Goal: Task Accomplishment & Management: Manage account settings

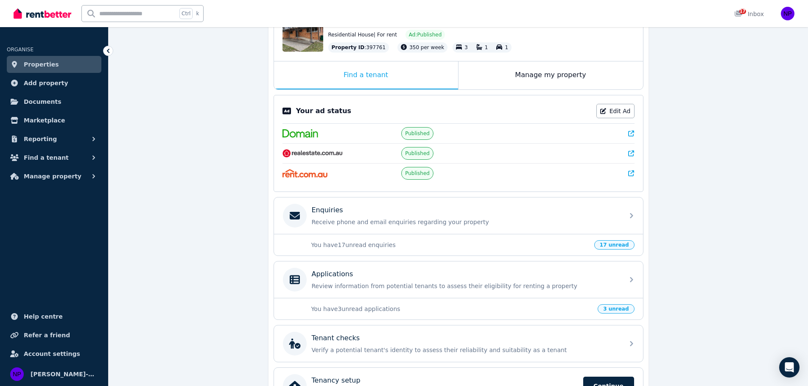
scroll to position [162, 0]
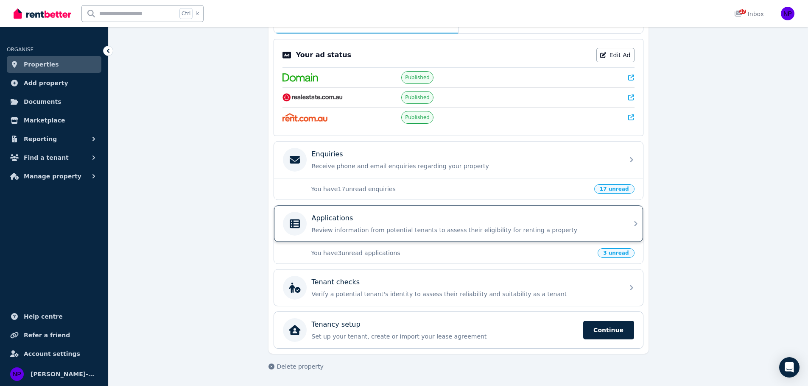
click at [506, 233] on p "Review information from potential tenants to assess their eligibility for renti…" at bounding box center [465, 230] width 307 height 8
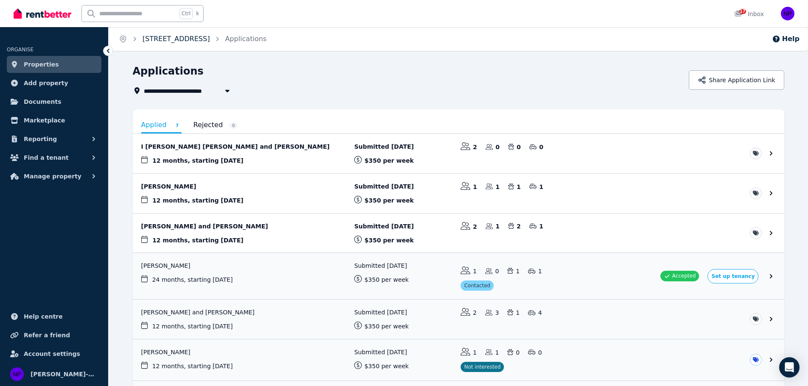
click at [184, 39] on link "[STREET_ADDRESS]" at bounding box center [175, 39] width 67 height 8
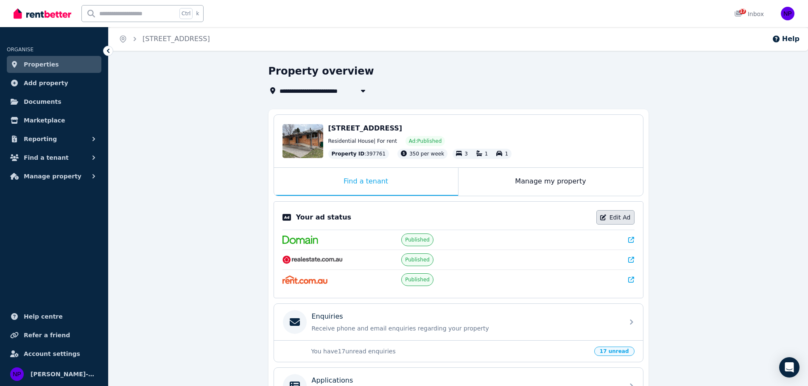
click at [624, 215] on link "Edit Ad" at bounding box center [615, 217] width 38 height 14
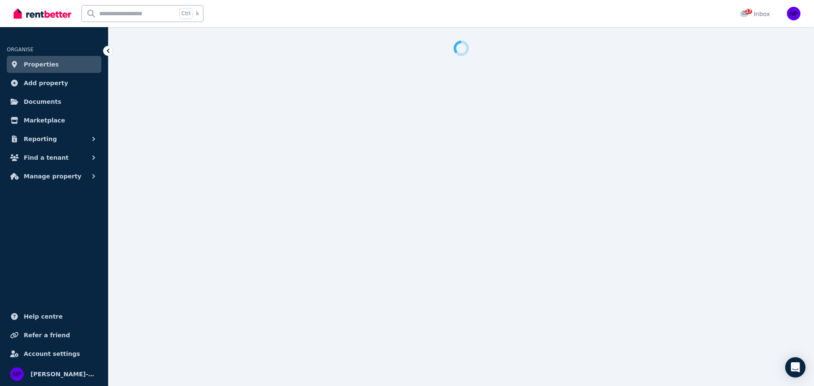
select select "**********"
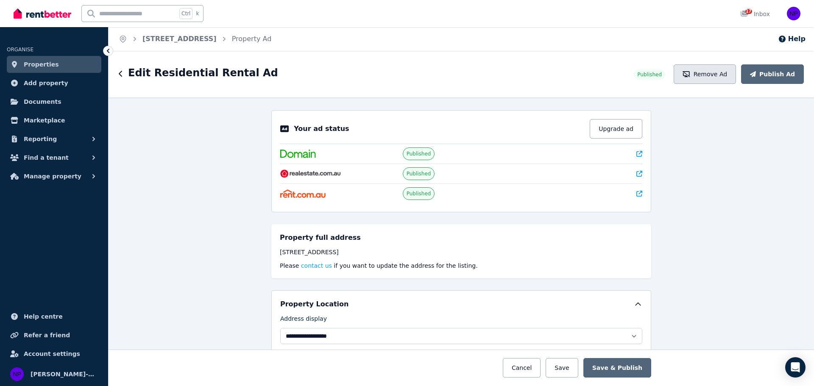
click at [732, 75] on button "Remove Ad" at bounding box center [705, 73] width 62 height 19
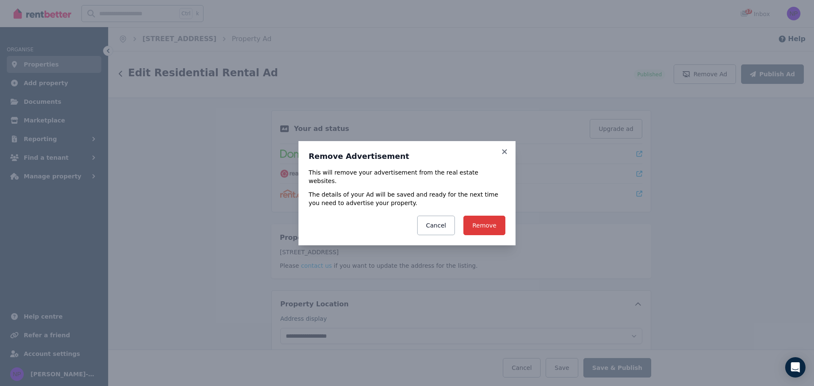
click at [488, 220] on button "Remove" at bounding box center [484, 225] width 42 height 19
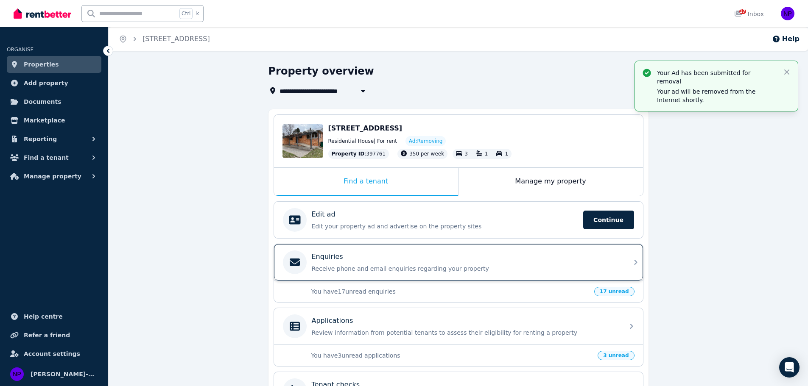
click at [565, 269] on p "Receive phone and email enquiries regarding your property" at bounding box center [465, 269] width 307 height 8
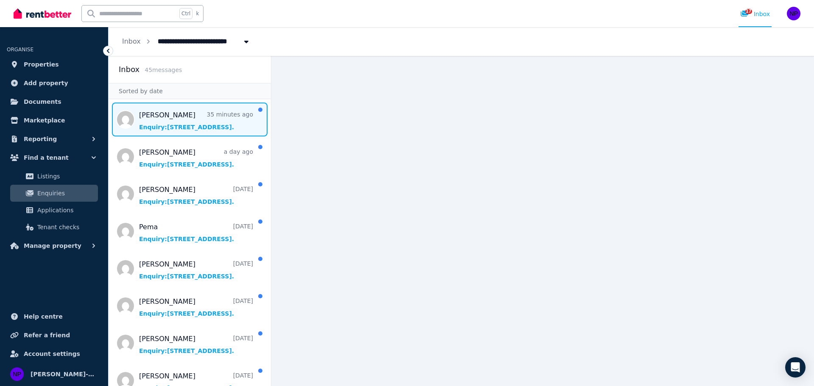
click at [196, 119] on span "Message list" at bounding box center [190, 120] width 162 height 34
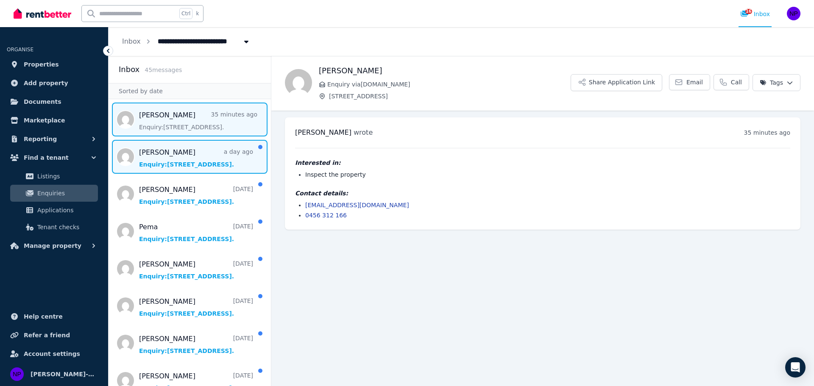
click at [194, 163] on span "Message list" at bounding box center [190, 157] width 162 height 34
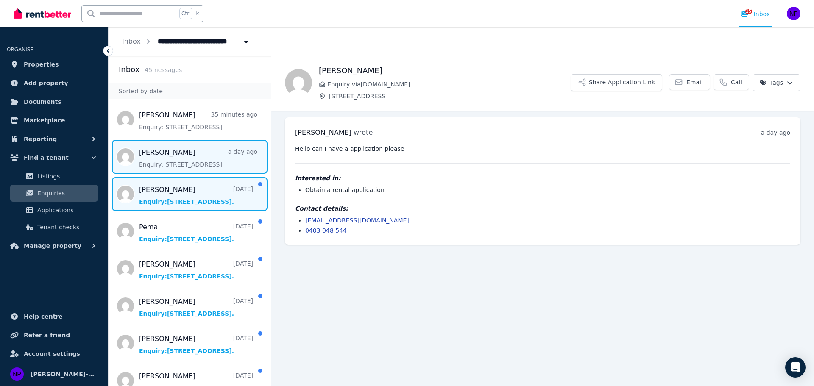
click at [198, 199] on span "Message list" at bounding box center [190, 194] width 162 height 34
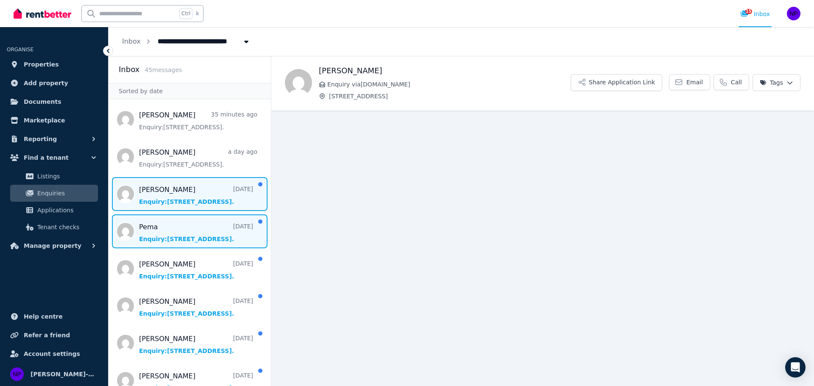
click at [203, 234] on span "Message list" at bounding box center [190, 231] width 162 height 34
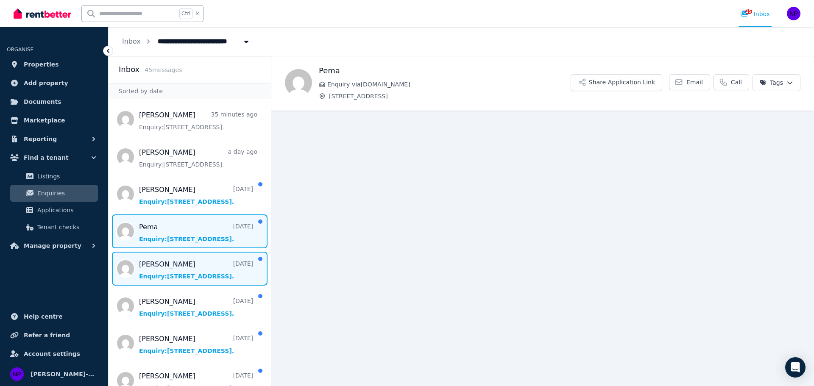
click at [203, 275] on span "Message list" at bounding box center [190, 269] width 162 height 34
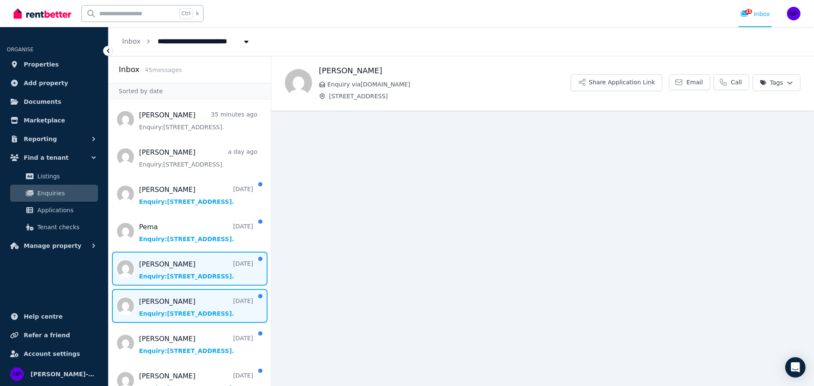
click at [208, 307] on span "Message list" at bounding box center [190, 306] width 162 height 34
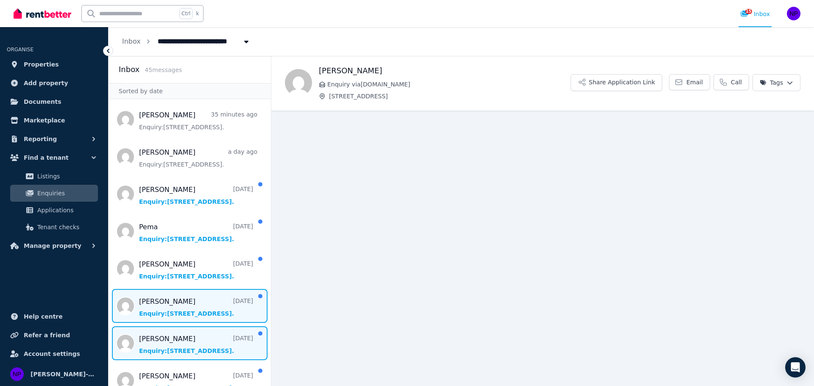
click at [209, 343] on span "Message list" at bounding box center [190, 343] width 162 height 34
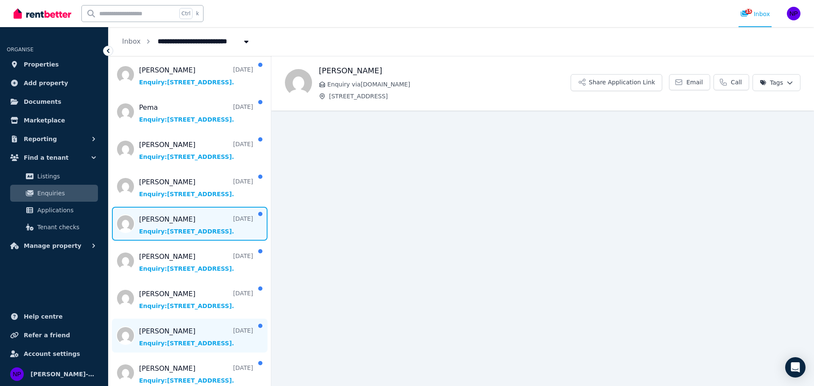
scroll to position [127, 0]
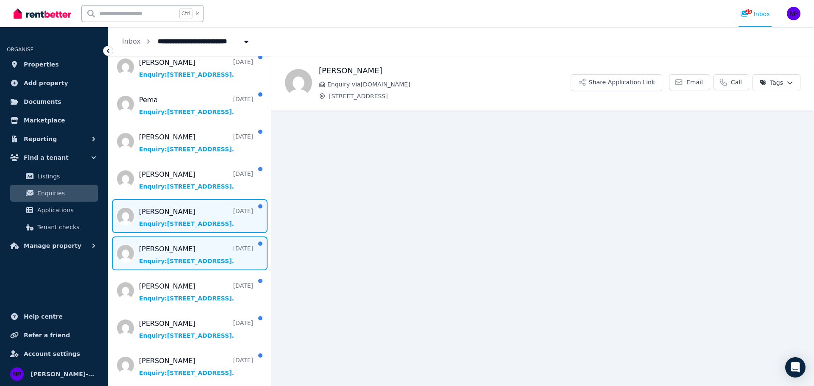
click at [203, 263] on span "Message list" at bounding box center [190, 254] width 162 height 34
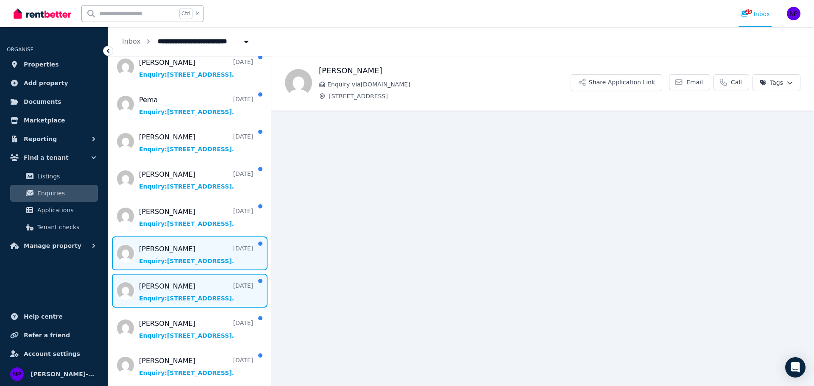
click at [203, 298] on span "Message list" at bounding box center [190, 291] width 162 height 34
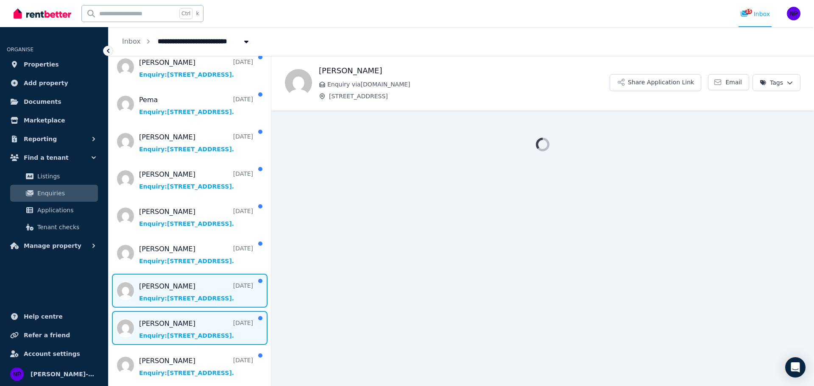
click at [206, 331] on span "Message list" at bounding box center [190, 328] width 162 height 34
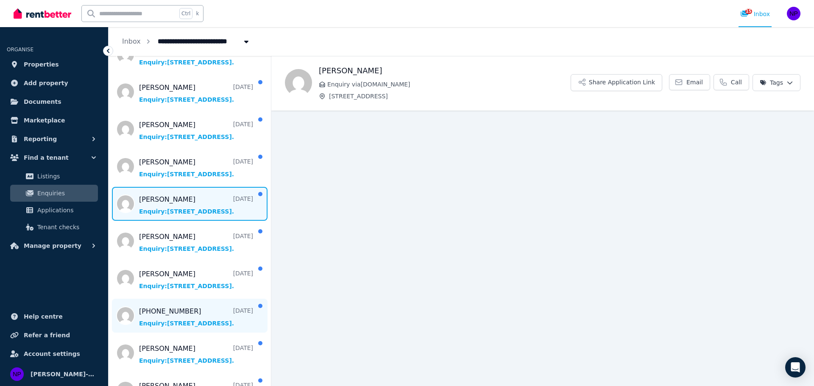
scroll to position [254, 0]
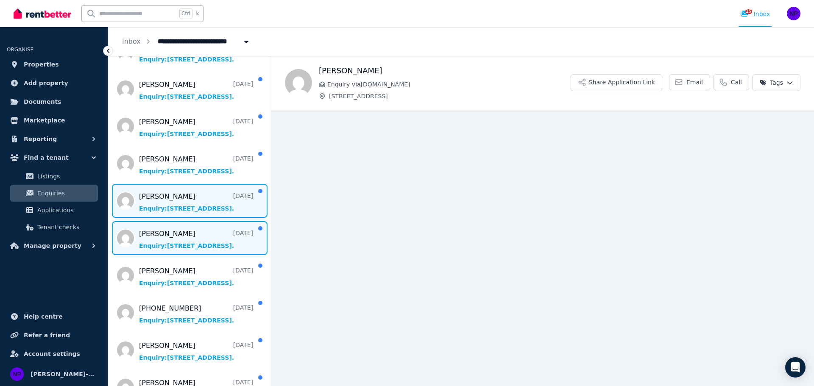
click at [199, 237] on span "Message list" at bounding box center [190, 238] width 162 height 34
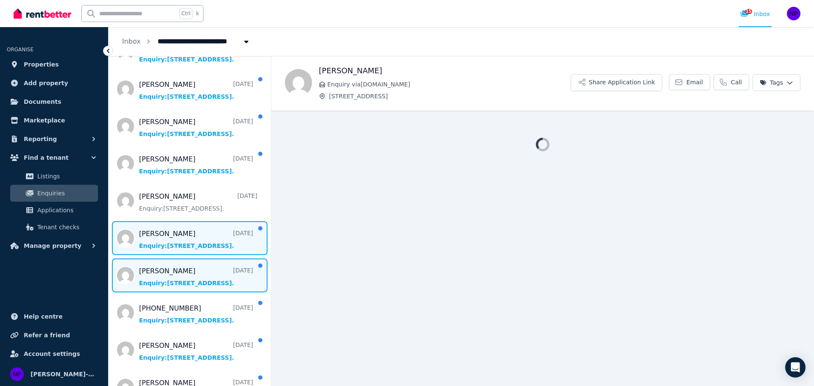
click at [197, 275] on span "Message list" at bounding box center [190, 276] width 162 height 34
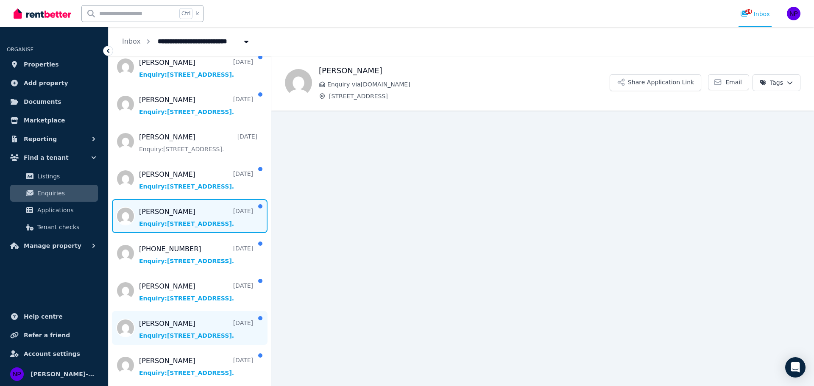
scroll to position [339, 0]
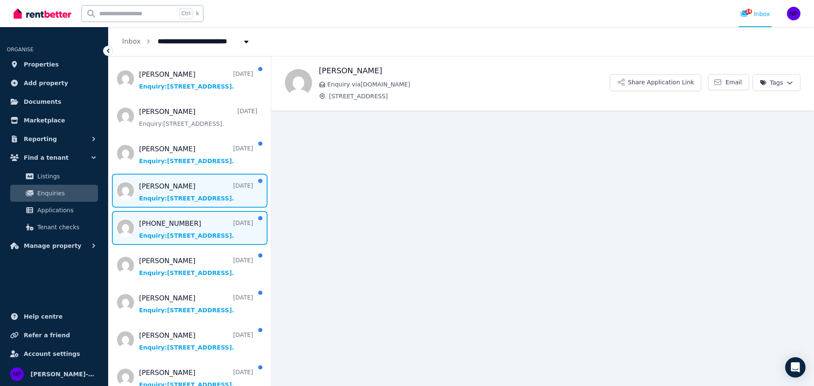
click at [196, 220] on span "Message list" at bounding box center [190, 228] width 162 height 34
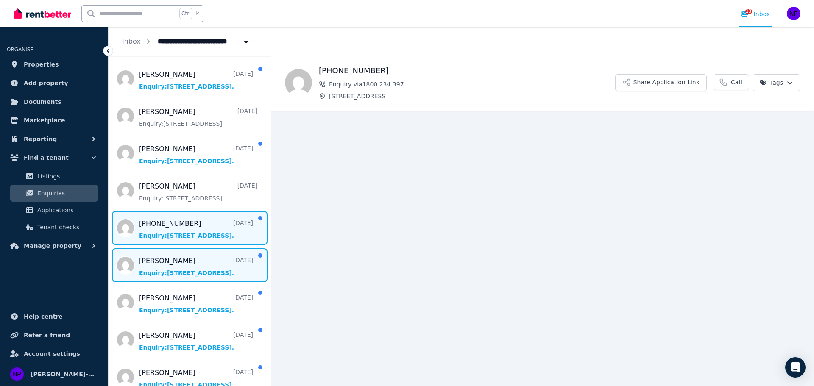
click at [204, 269] on span "Message list" at bounding box center [190, 265] width 162 height 34
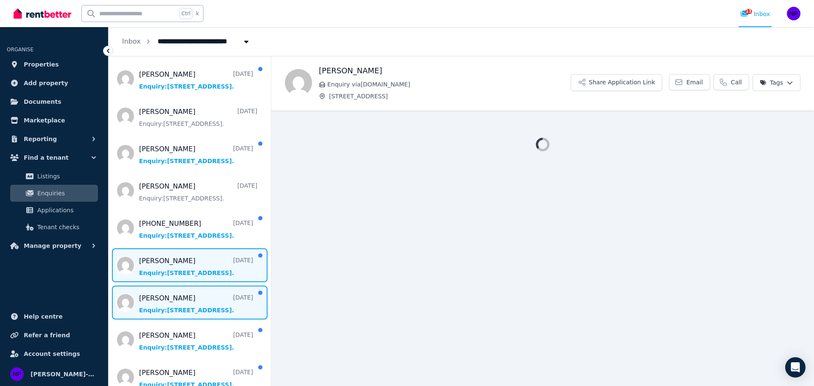
click at [206, 294] on span "Message list" at bounding box center [190, 303] width 162 height 34
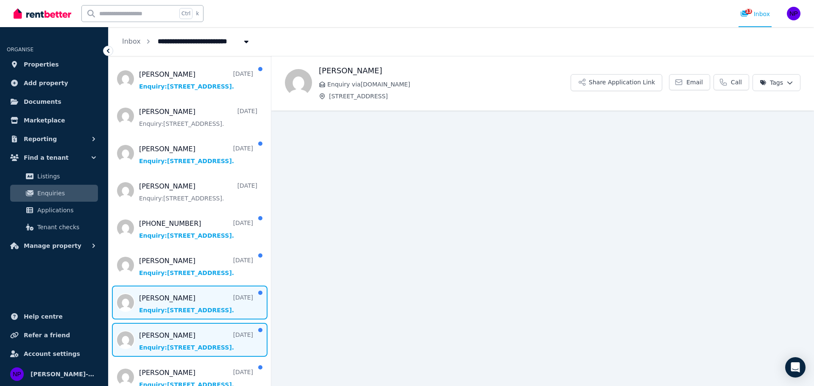
click at [207, 337] on span "Message list" at bounding box center [190, 340] width 162 height 34
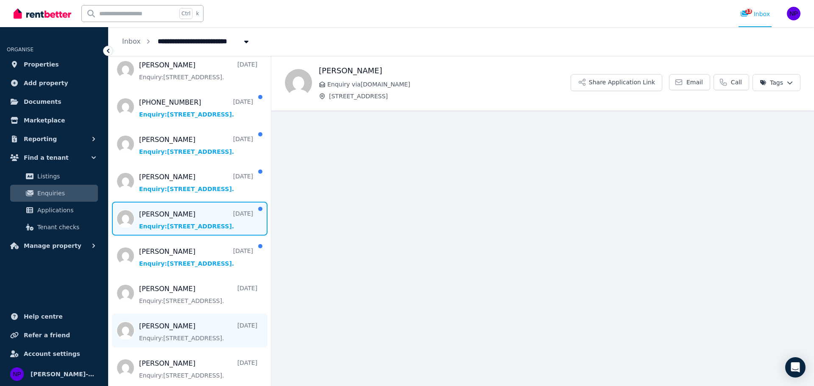
scroll to position [466, 0]
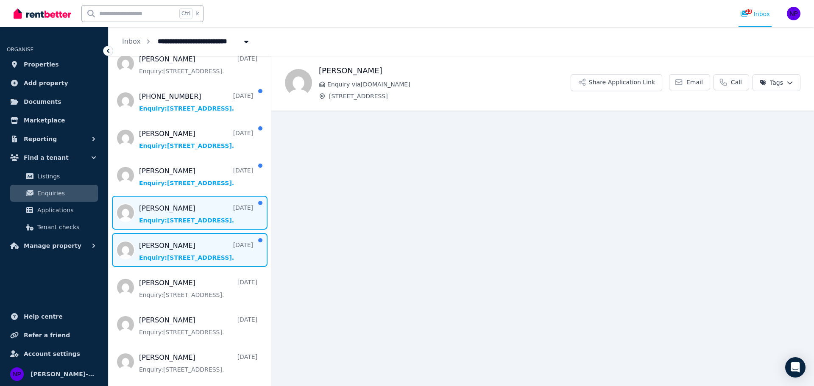
click at [208, 255] on span "Message list" at bounding box center [190, 250] width 162 height 34
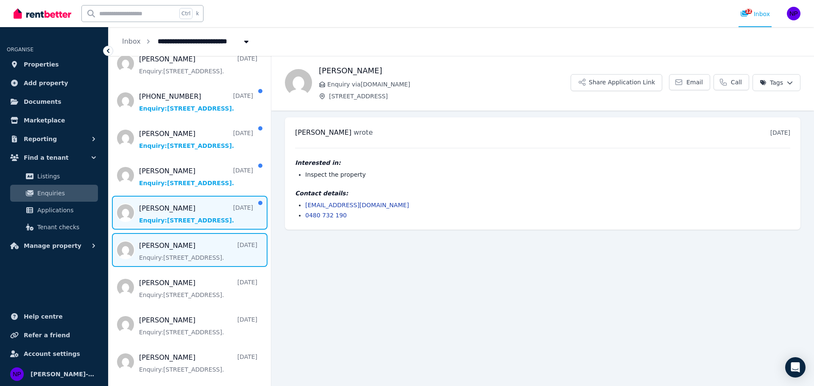
click at [196, 215] on span "Message list" at bounding box center [190, 213] width 162 height 34
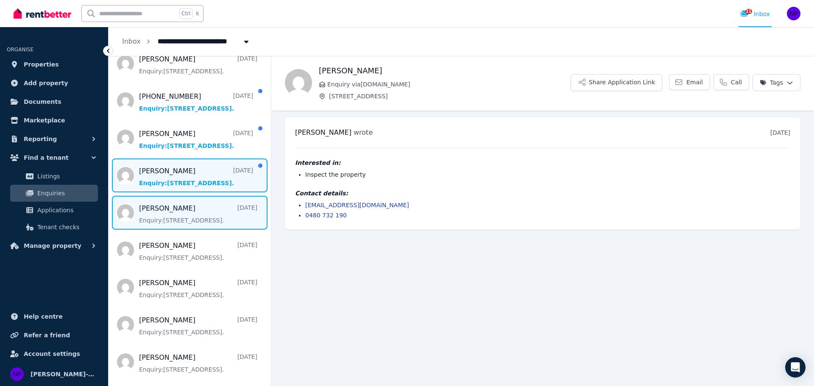
click at [206, 174] on span "Message list" at bounding box center [190, 176] width 162 height 34
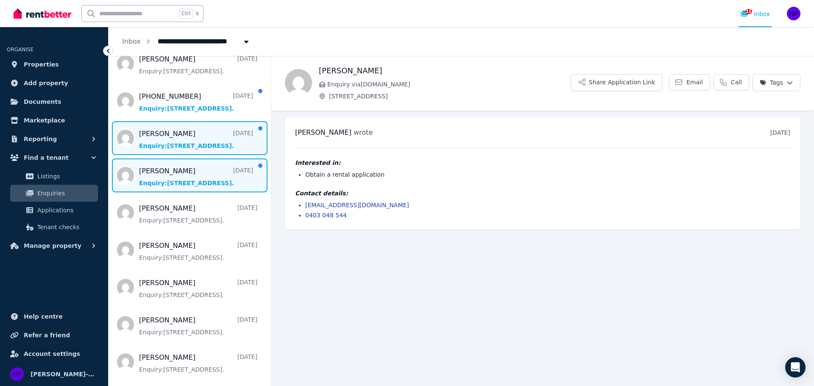
click at [200, 135] on span "Message list" at bounding box center [190, 138] width 162 height 34
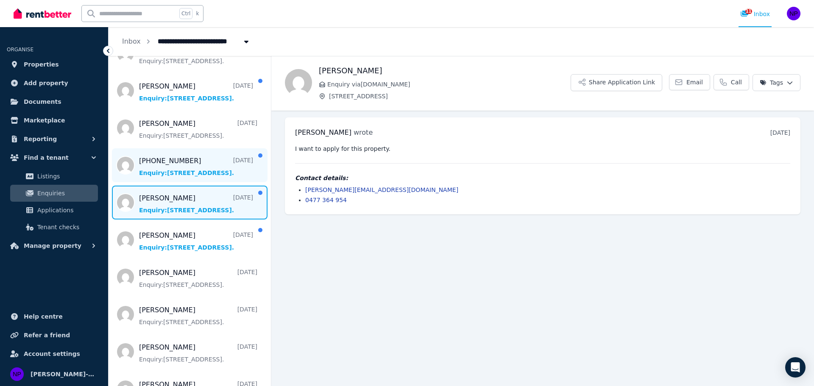
scroll to position [381, 0]
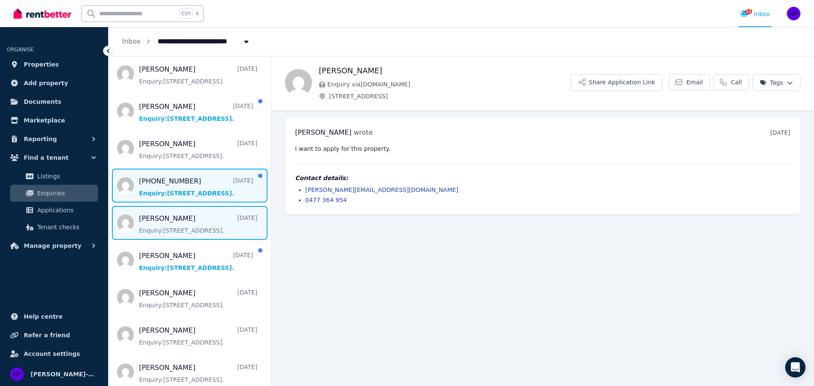
click at [189, 187] on span "Message list" at bounding box center [190, 186] width 162 height 34
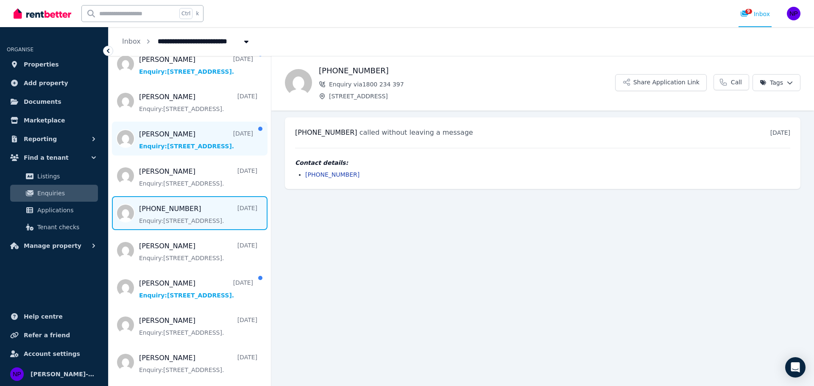
scroll to position [339, 0]
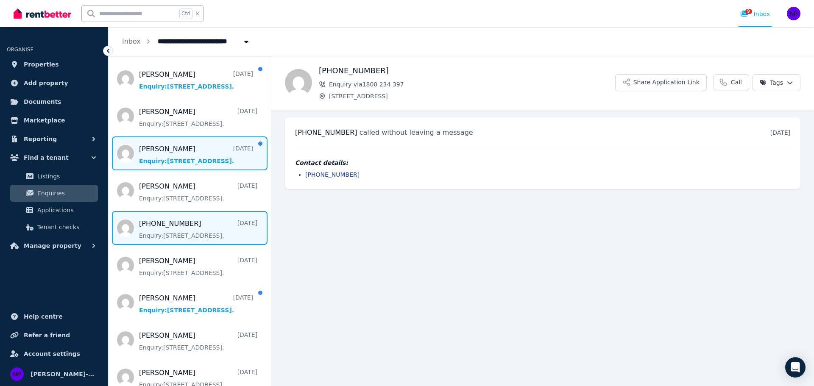
click at [184, 156] on span "Message list" at bounding box center [190, 153] width 162 height 34
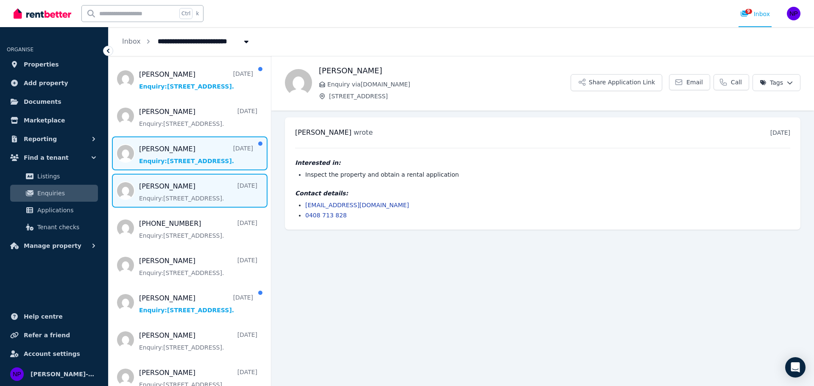
click at [181, 195] on span "Message list" at bounding box center [190, 191] width 162 height 34
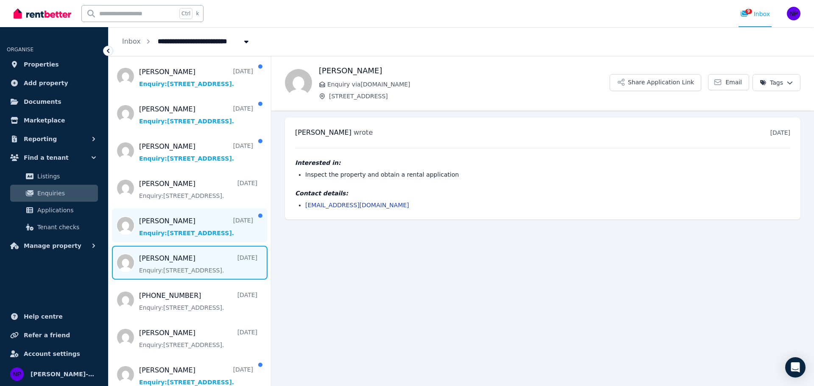
scroll to position [254, 0]
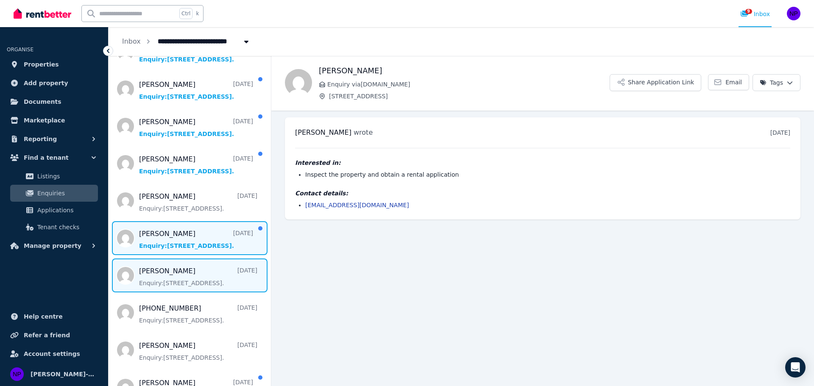
click at [185, 233] on span "Message list" at bounding box center [190, 238] width 162 height 34
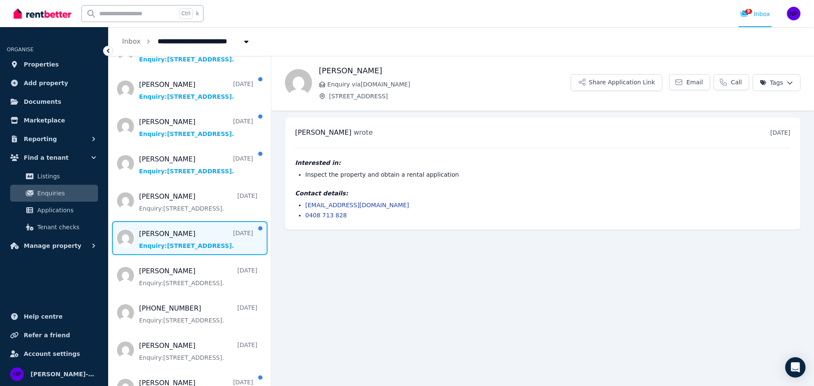
click at [185, 233] on span "Message list" at bounding box center [190, 238] width 162 height 34
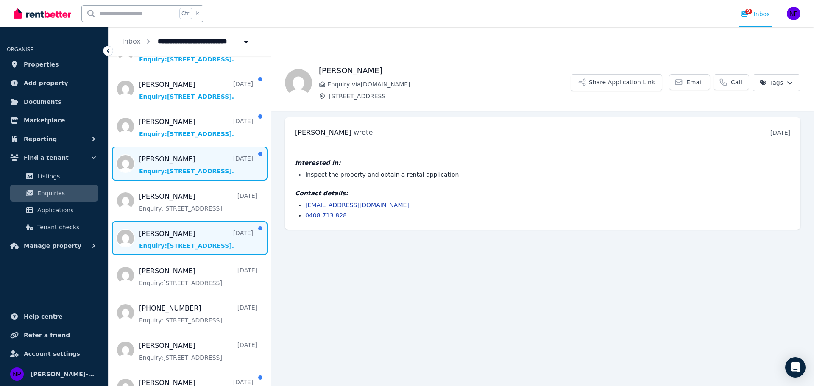
click at [186, 175] on span "Message list" at bounding box center [190, 164] width 162 height 34
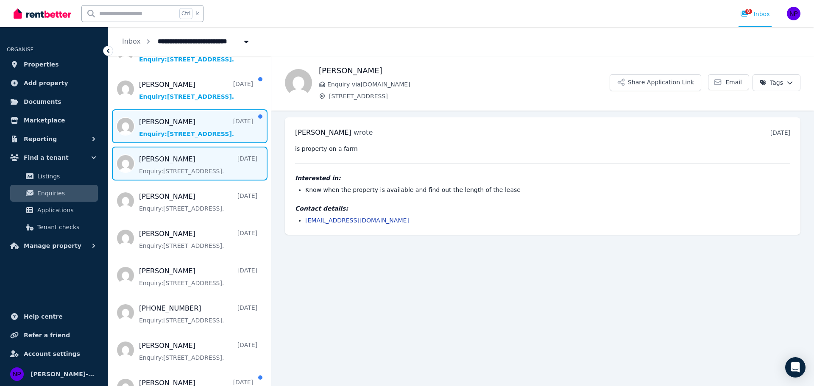
click at [166, 130] on span "Message list" at bounding box center [190, 126] width 162 height 34
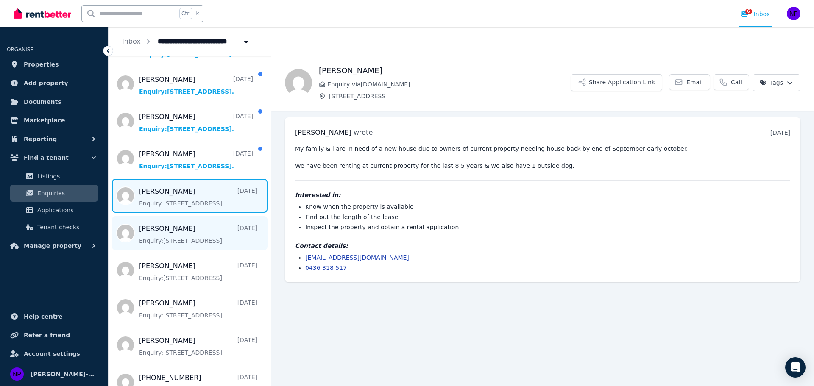
scroll to position [170, 0]
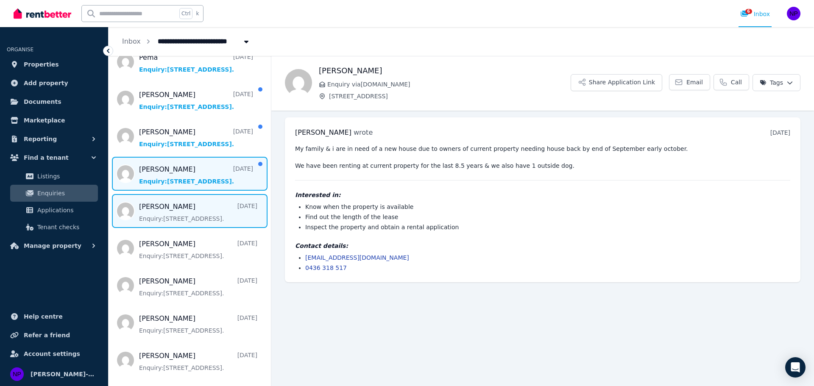
click at [184, 180] on span "Message list" at bounding box center [190, 174] width 162 height 34
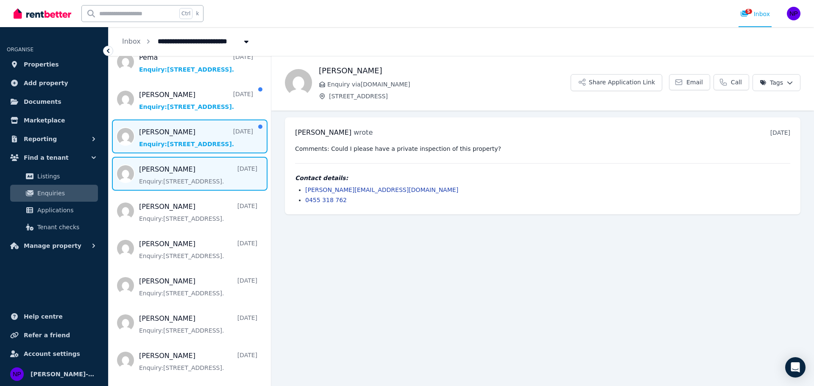
click at [192, 148] on span "Message list" at bounding box center [190, 137] width 162 height 34
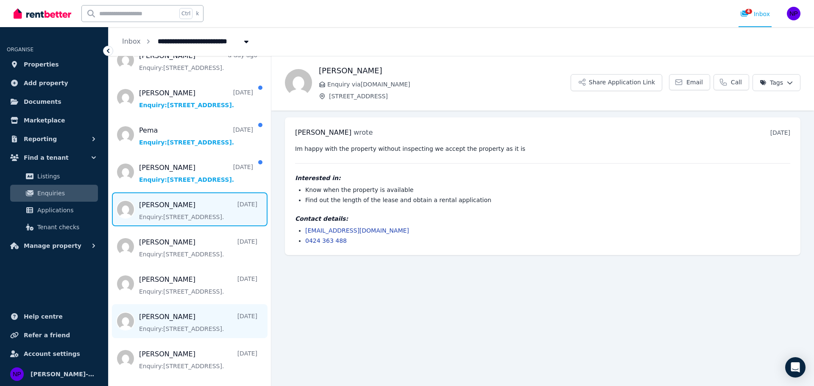
scroll to position [85, 0]
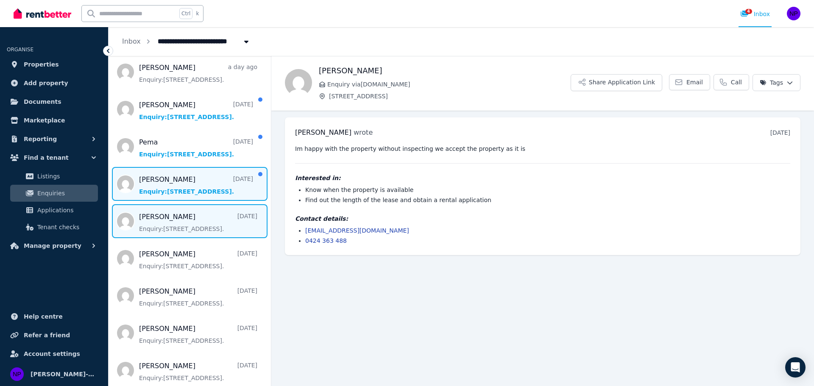
click at [175, 177] on span "Message list" at bounding box center [190, 184] width 162 height 34
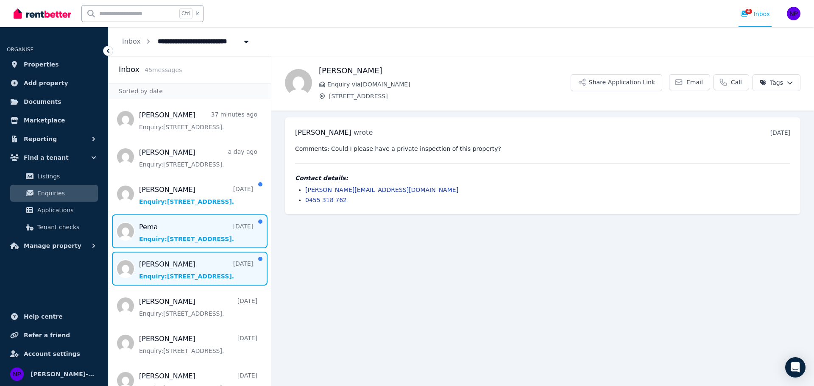
click at [184, 233] on span "Message list" at bounding box center [190, 231] width 162 height 34
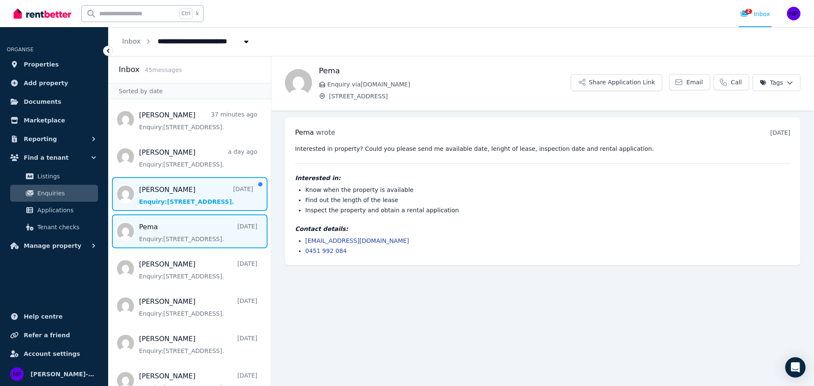
click at [177, 200] on span "Message list" at bounding box center [190, 194] width 162 height 34
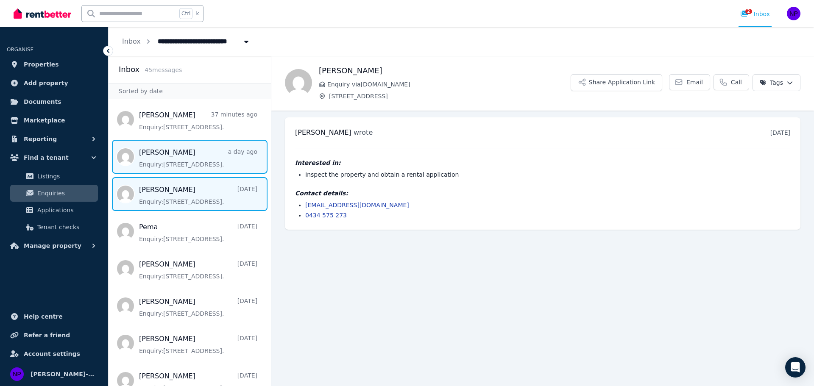
click at [162, 156] on span "Message list" at bounding box center [190, 157] width 162 height 34
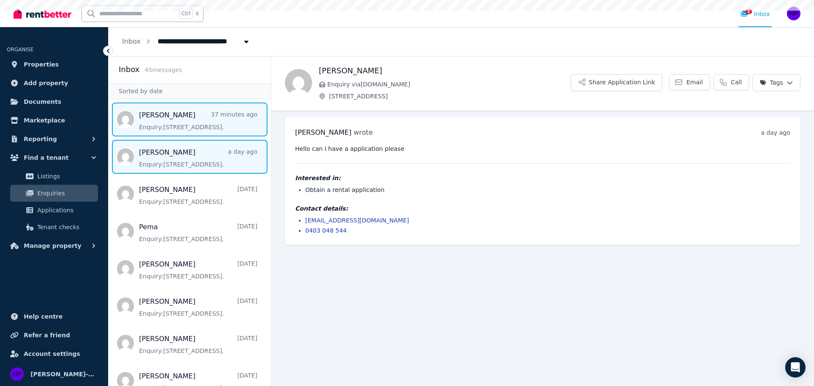
click at [164, 126] on span "Message list" at bounding box center [190, 120] width 162 height 34
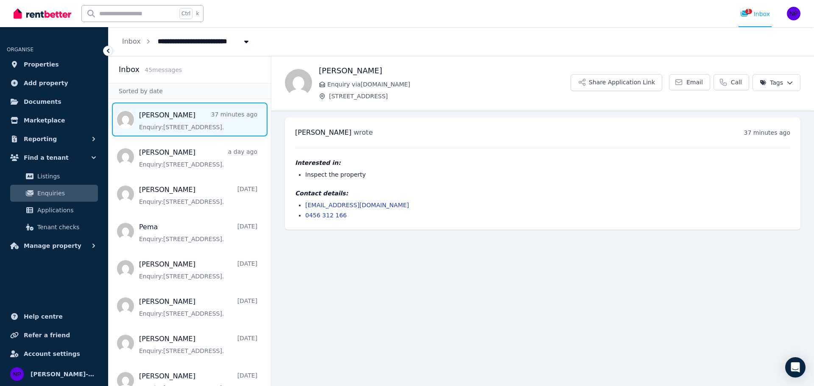
click at [139, 110] on link "Brett 37 minutes ago Enquiry: 1718 Old Armidale Rd, Guyra ." at bounding box center [198, 120] width 118 height 21
click at [139, 110] on link "Brett 42 minutes ago Enquiry: 1718 Old Armidale Rd, Guyra ." at bounding box center [198, 120] width 118 height 21
